Goal: Task Accomplishment & Management: Complete application form

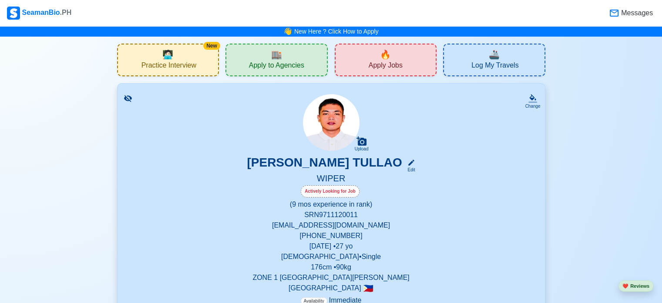
click at [390, 63] on span "Apply Jobs" at bounding box center [386, 66] width 34 height 11
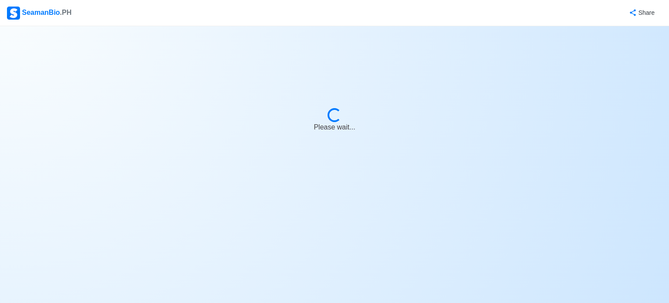
select select "Wiper"
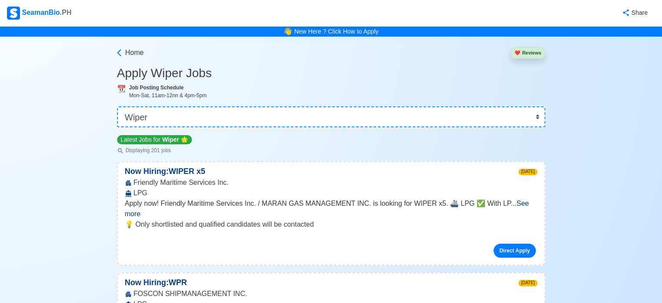
click at [519, 203] on span "See more" at bounding box center [327, 208] width 404 height 18
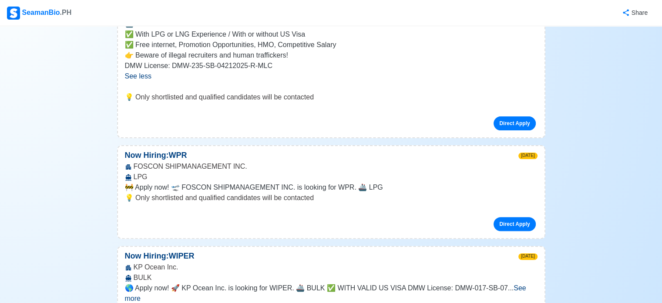
scroll to position [305, 0]
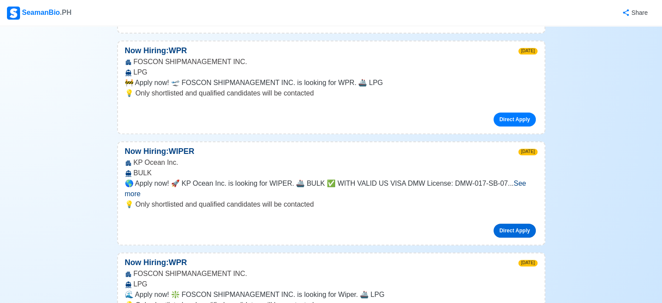
click at [515, 223] on link "Direct Apply" at bounding box center [515, 230] width 42 height 14
click at [525, 223] on link "Direct Apply" at bounding box center [515, 230] width 42 height 14
click at [521, 223] on link "Direct Apply" at bounding box center [515, 230] width 42 height 14
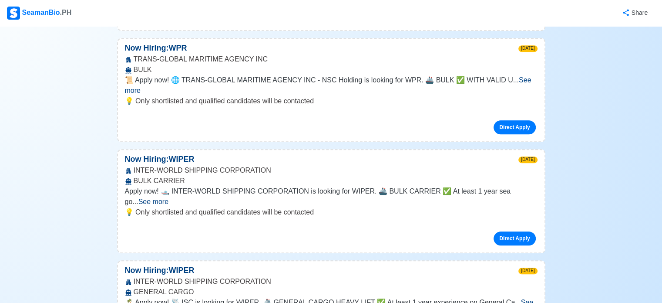
scroll to position [740, 0]
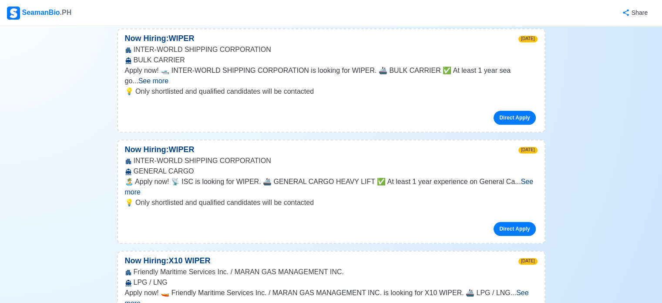
click at [521, 178] on span "See more" at bounding box center [329, 187] width 408 height 18
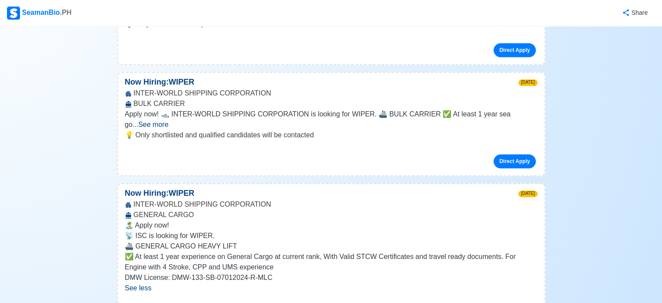
scroll to position [653, 0]
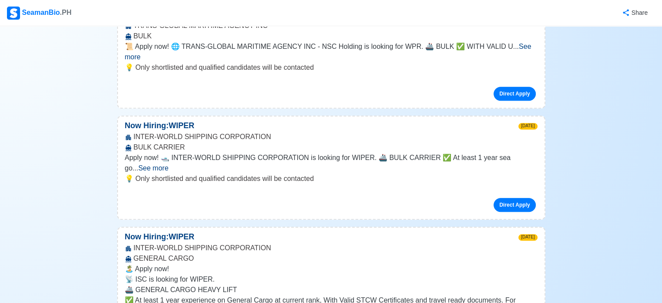
click at [168, 164] on span "See more" at bounding box center [153, 167] width 30 height 7
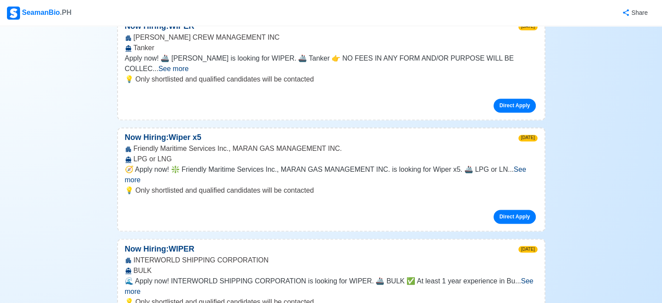
scroll to position [1437, 0]
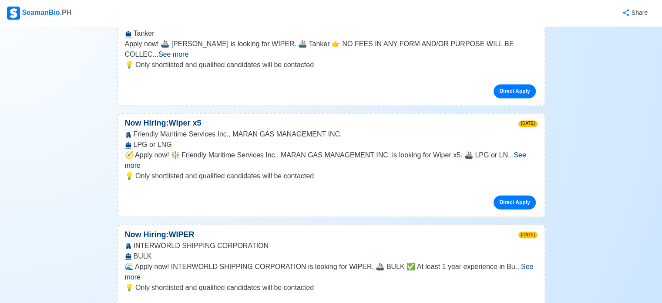
click at [407, 262] on span "🌊 Apply now! INTERWORLD SHIPPING CORPORATION is looking for WIPER. 🚢 BULK ✅ At …" at bounding box center [320, 265] width 391 height 7
click at [497, 262] on span "🌊 Apply now! INTERWORLD SHIPPING CORPORATION is looking for WIPER. 🚢 BULK ✅ At …" at bounding box center [320, 265] width 391 height 7
click at [508, 262] on span "See more" at bounding box center [329, 271] width 409 height 18
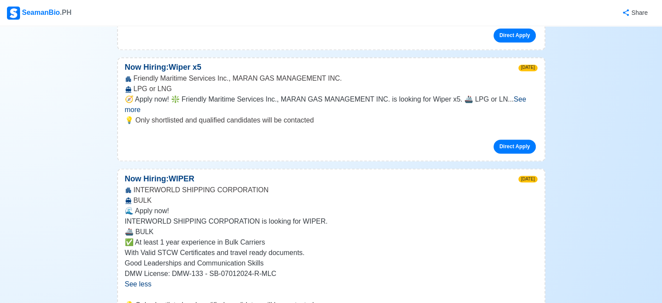
scroll to position [1698, 0]
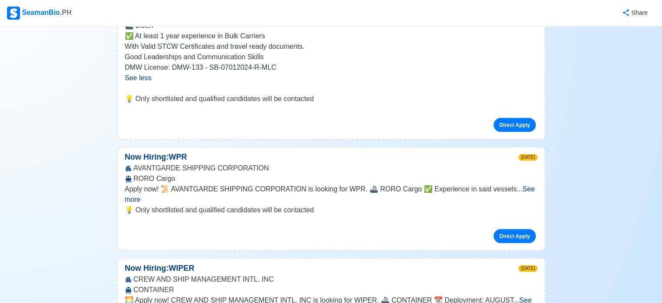
click at [463, 274] on div "CREW AND SHIP MANAGEMENT INTL. INC CONTAINER" at bounding box center [331, 284] width 427 height 21
click at [501, 296] on span "... See more" at bounding box center [328, 305] width 407 height 18
click at [518, 296] on span "See more" at bounding box center [328, 305] width 407 height 18
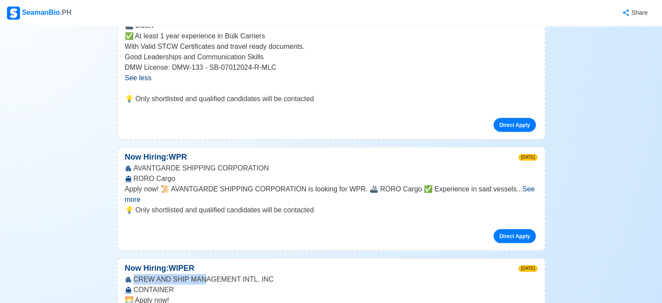
drag, startPoint x: 132, startPoint y: 186, endPoint x: 202, endPoint y: 188, distance: 69.7
click at [202, 274] on div "CREW AND SHIP MANAGEMENT INTL. INC CONTAINER" at bounding box center [331, 284] width 427 height 21
click at [142, 274] on div "CREW AND SHIP MANAGEMENT INTL. INC CONTAINER" at bounding box center [331, 284] width 427 height 21
drag, startPoint x: 135, startPoint y: 188, endPoint x: 267, endPoint y: 197, distance: 132.7
click at [267, 274] on div "CREW AND SHIP MANAGEMENT INTL. INC CONTAINER" at bounding box center [331, 284] width 427 height 21
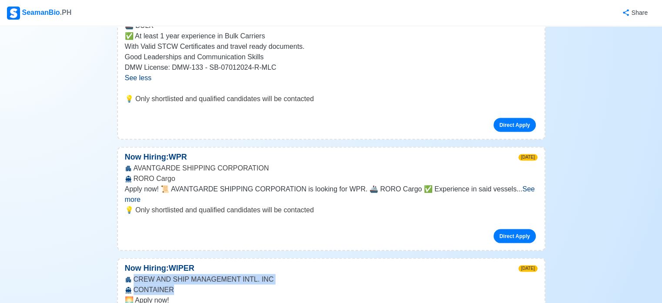
click at [266, 274] on div "CREW AND SHIP MANAGEMENT INTL. INC CONTAINER" at bounding box center [331, 284] width 427 height 21
click at [129, 277] on icon at bounding box center [128, 279] width 5 height 5
click at [138, 274] on div "CREW AND SHIP MANAGEMENT INTL. INC CONTAINER" at bounding box center [331, 284] width 427 height 21
drag, startPoint x: 131, startPoint y: 188, endPoint x: 270, endPoint y: 186, distance: 138.9
click at [270, 274] on div "CREW AND SHIP MANAGEMENT INTL. INC CONTAINER" at bounding box center [331, 284] width 427 height 21
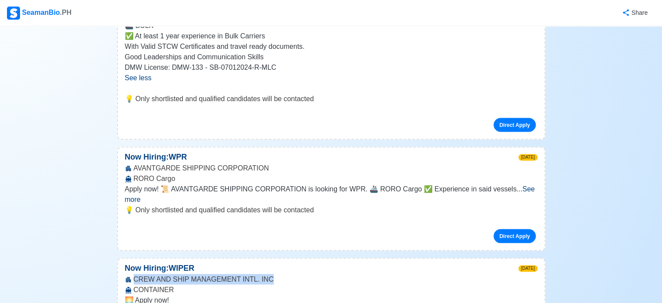
copy div "CREW AND SHIP MANAGEMENT INTL. INC"
click at [510, 185] on span "See more" at bounding box center [330, 194] width 410 height 18
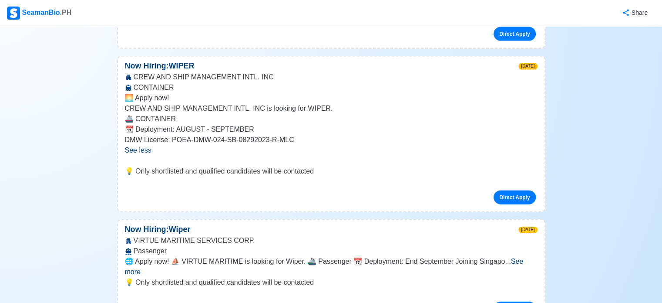
scroll to position [1959, 0]
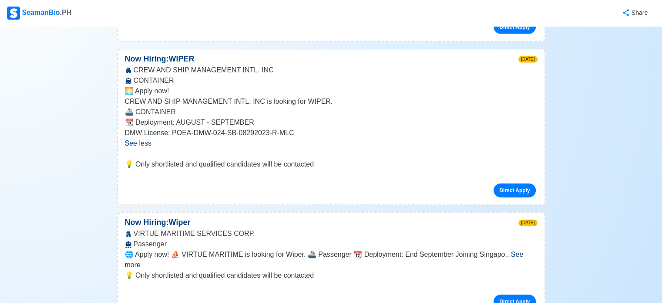
click at [517, 250] on span "See more" at bounding box center [324, 259] width 399 height 18
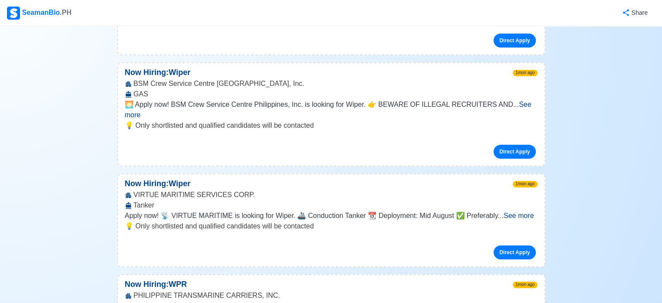
scroll to position [2960, 0]
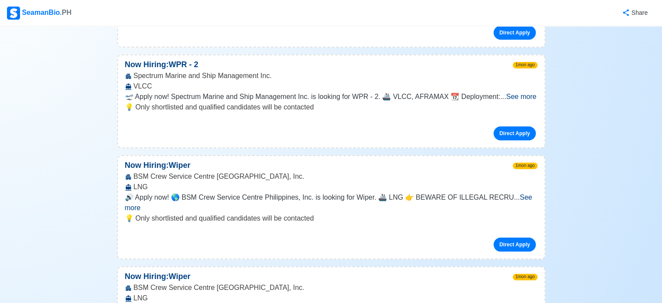
scroll to position [3396, 0]
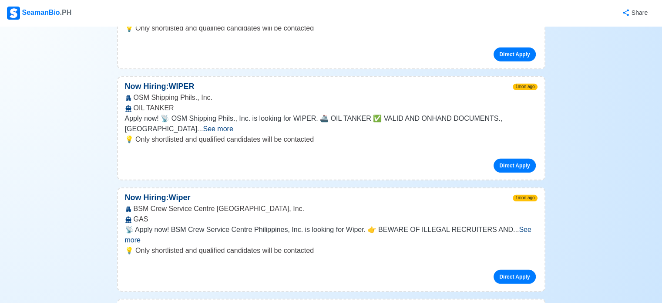
scroll to position [2177, 0]
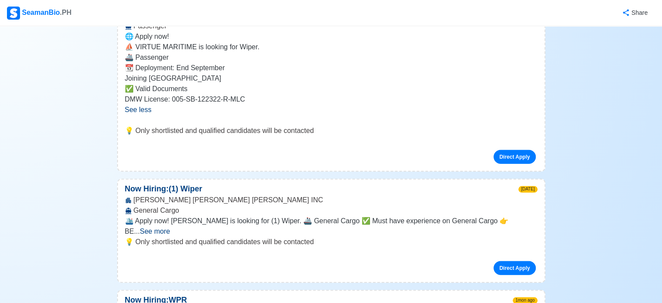
click at [170, 227] on span "See more" at bounding box center [155, 230] width 30 height 7
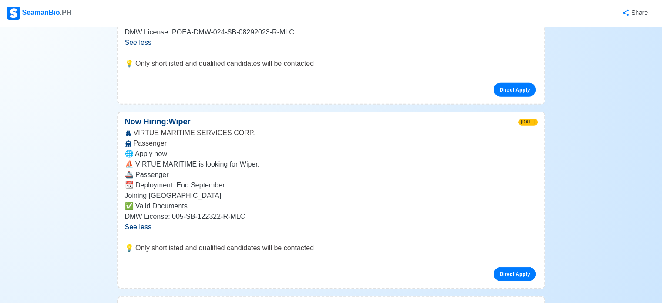
scroll to position [2133, 0]
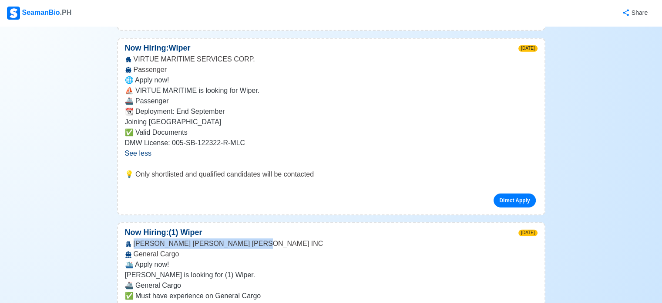
drag, startPoint x: 132, startPoint y: 161, endPoint x: 269, endPoint y: 162, distance: 137.1
click at [269, 238] on div "[PERSON_NAME] [PERSON_NAME] [PERSON_NAME] INC General Cargo" at bounding box center [331, 248] width 427 height 21
copy div "[PERSON_NAME] [PERSON_NAME] [PERSON_NAME] INC"
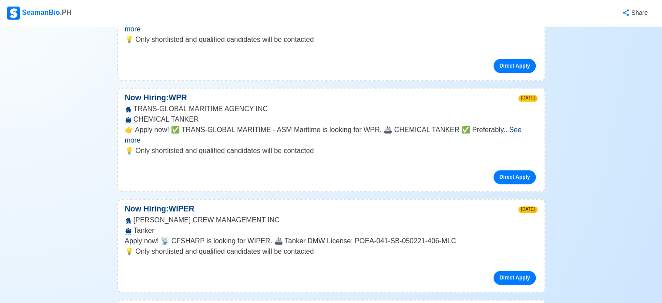
scroll to position [0, 0]
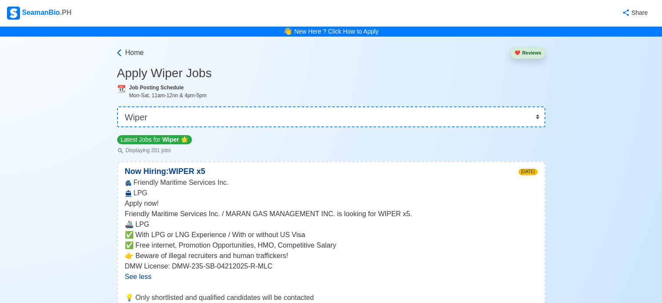
click at [125, 50] on span "Home" at bounding box center [134, 52] width 19 height 10
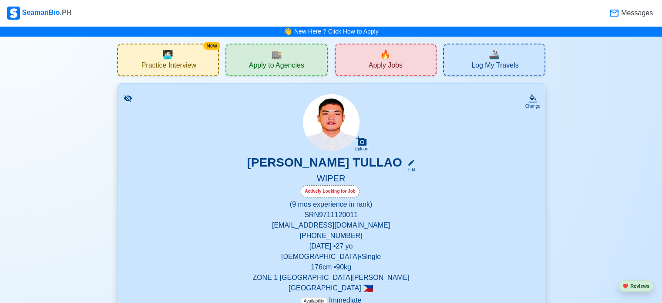
click at [245, 61] on div "🏬 Apply to Agencies" at bounding box center [277, 60] width 102 height 33
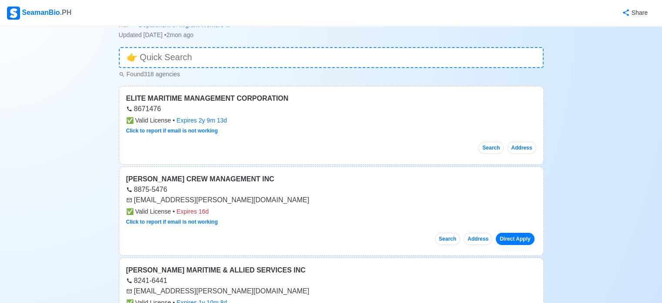
scroll to position [44, 0]
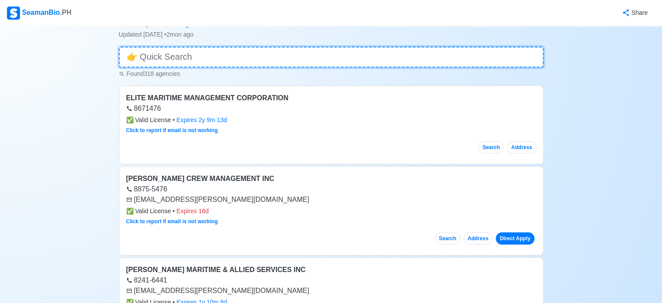
click at [162, 64] on input at bounding box center [331, 57] width 425 height 21
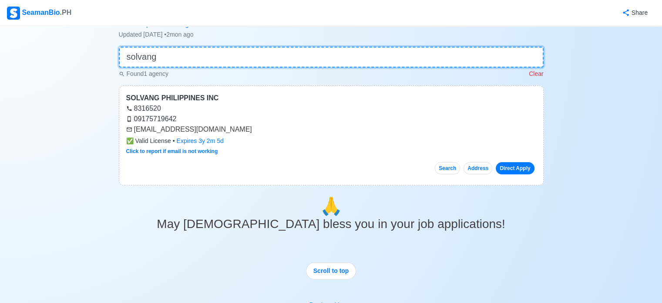
type input "solvang"
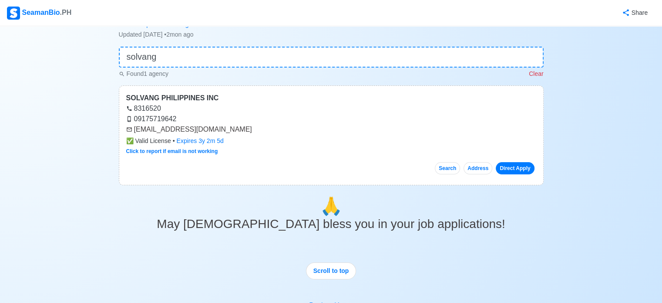
click at [385, 143] on div "✅ Valid License • Expires 3y 2m 5d" at bounding box center [331, 140] width 410 height 9
click at [513, 170] on link "Direct Apply" at bounding box center [515, 168] width 38 height 12
click at [506, 162] on div "Direct Apply" at bounding box center [514, 164] width 44 height 19
click at [508, 167] on link "Direct Apply" at bounding box center [515, 168] width 38 height 12
